Goal: Information Seeking & Learning: Learn about a topic

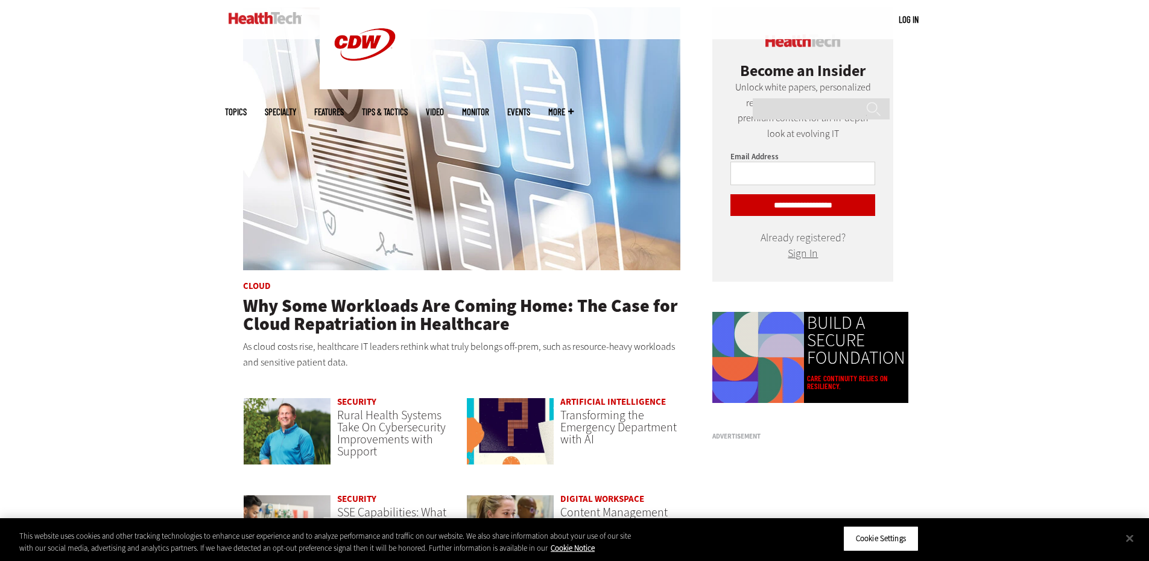
scroll to position [844, 0]
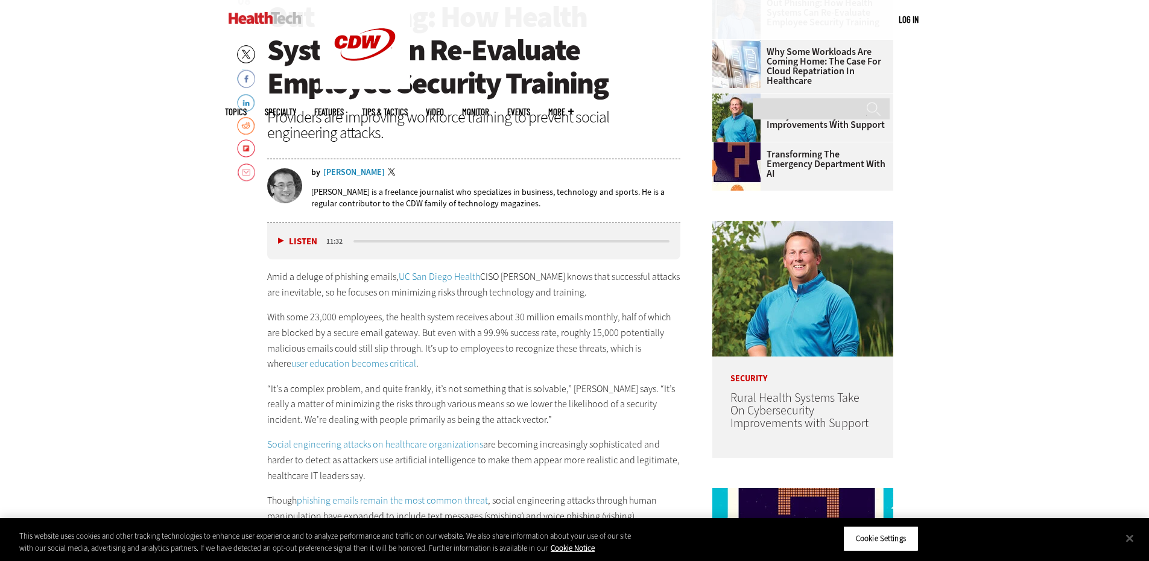
scroll to position [663, 0]
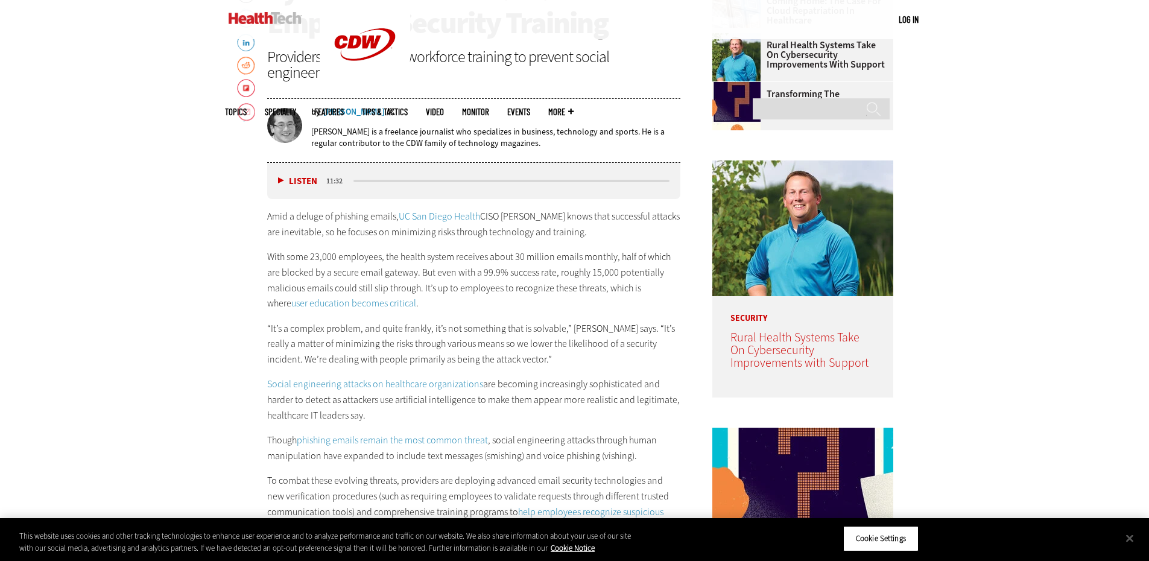
click at [848, 347] on span "Rural Health Systems Take On Cybersecurity Improvements with Support" at bounding box center [799, 350] width 138 height 42
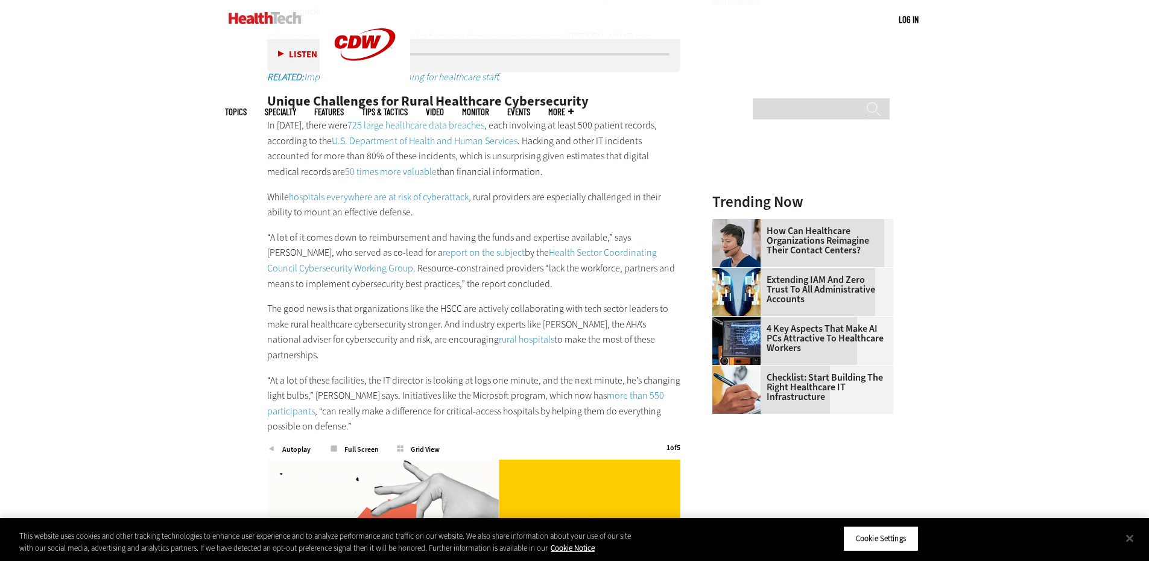
scroll to position [1628, 0]
